Goal: Obtain resource: Download file/media

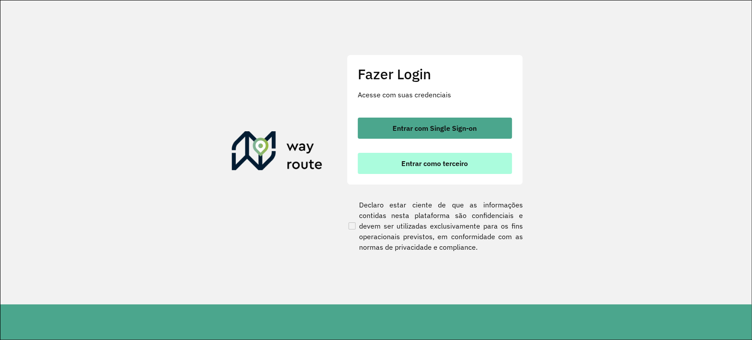
click at [451, 166] on span "Entrar como terceiro" at bounding box center [434, 163] width 67 height 7
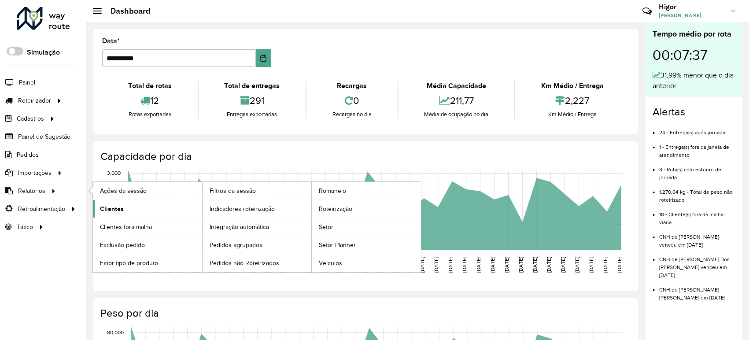
click at [133, 210] on link "Clientes" at bounding box center [147, 209] width 109 height 18
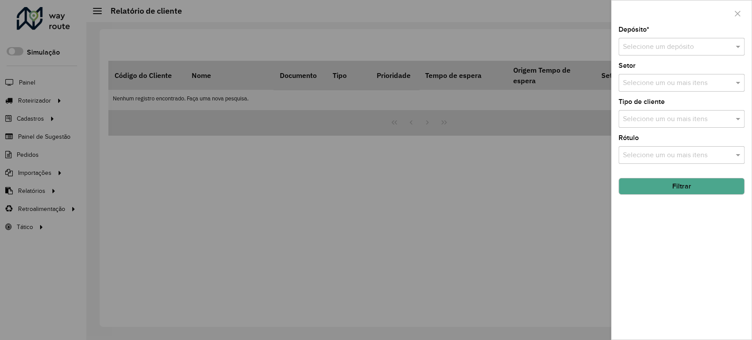
click at [674, 49] on input "text" at bounding box center [673, 47] width 100 height 11
click at [669, 75] on div "GP7 JEQUIE" at bounding box center [681, 72] width 125 height 15
click at [672, 189] on button "Filtrar" at bounding box center [682, 186] width 126 height 17
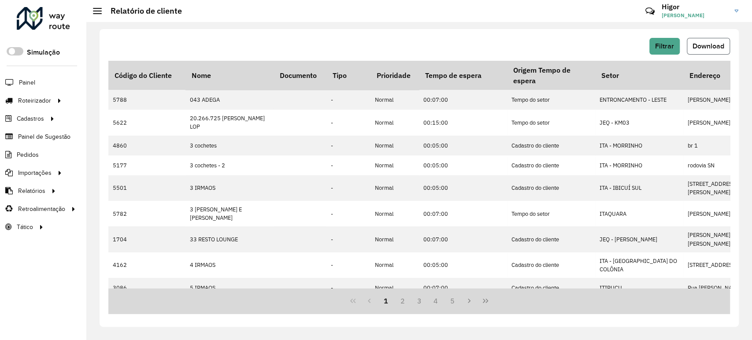
click at [674, 49] on span "Download" at bounding box center [709, 45] width 32 height 7
